Goal: Task Accomplishment & Management: Use online tool/utility

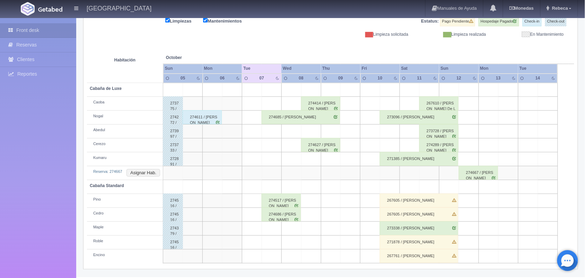
scroll to position [93, 0]
click at [481, 173] on div "274667 / [PERSON_NAME]" at bounding box center [478, 173] width 39 height 14
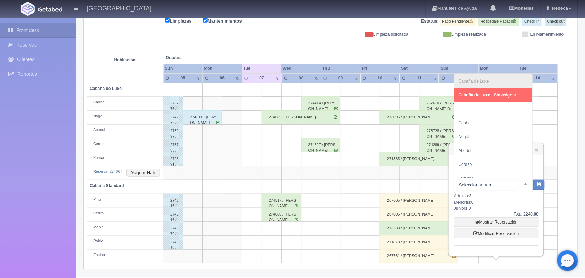
click at [521, 183] on div at bounding box center [526, 183] width 14 height 10
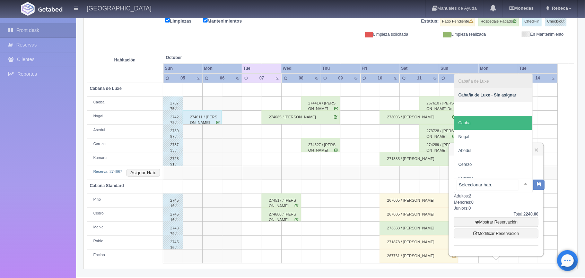
click at [496, 120] on span "Caoba" at bounding box center [493, 123] width 78 height 14
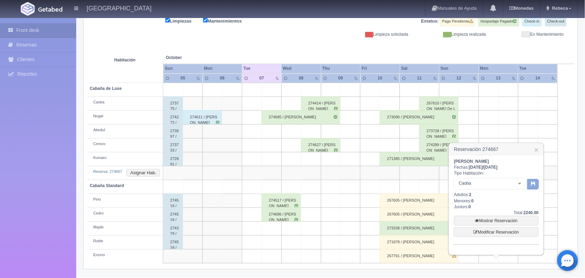
click at [535, 181] on icon "button" at bounding box center [533, 183] width 5 height 5
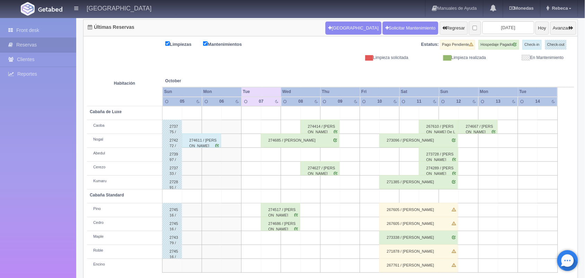
scroll to position [79, 0]
